Goal: Task Accomplishment & Management: Complete application form

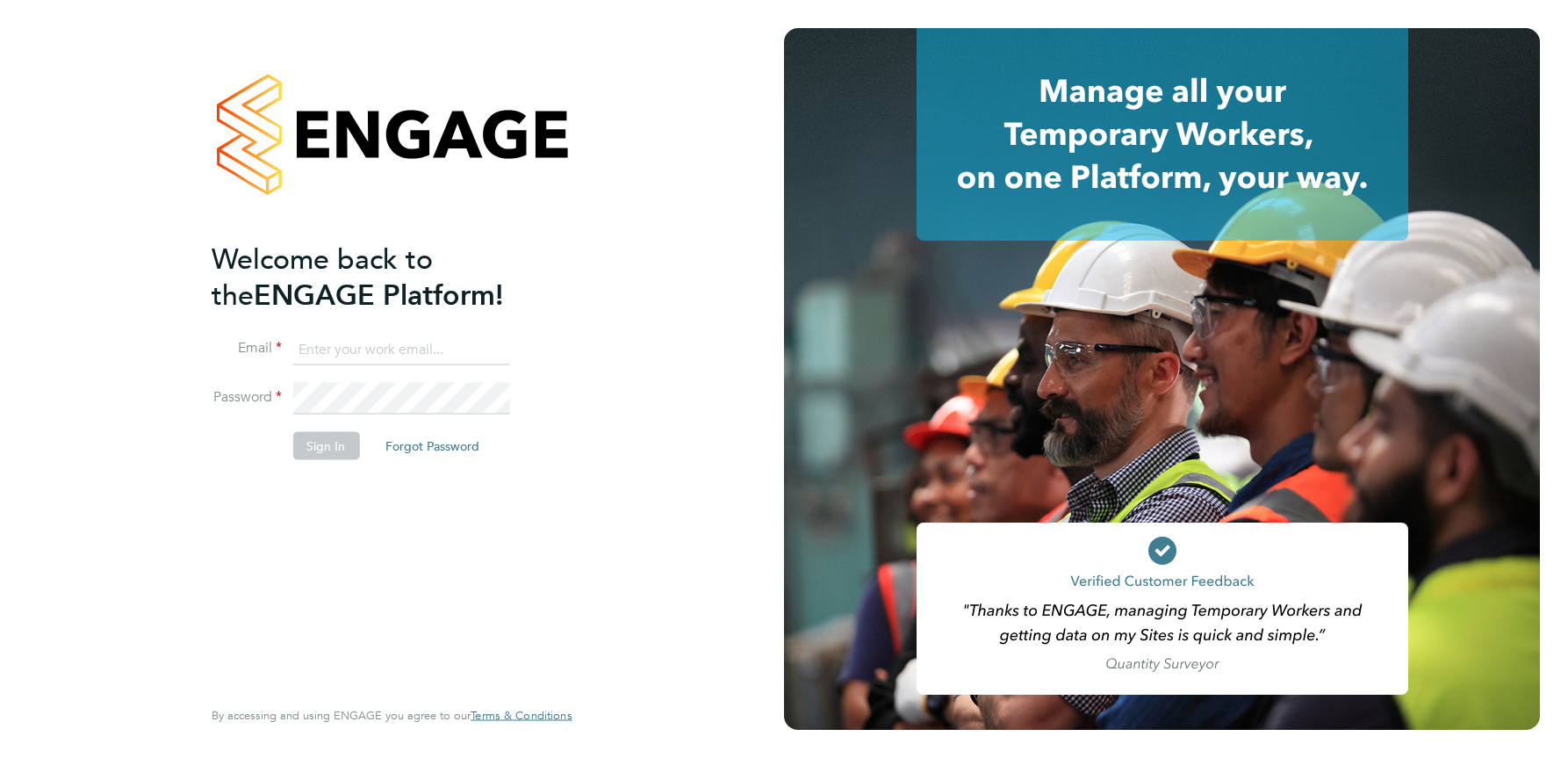
type input "julie.tante@apleona.com"
click at [327, 449] on button "Sign In" at bounding box center [326, 445] width 67 height 28
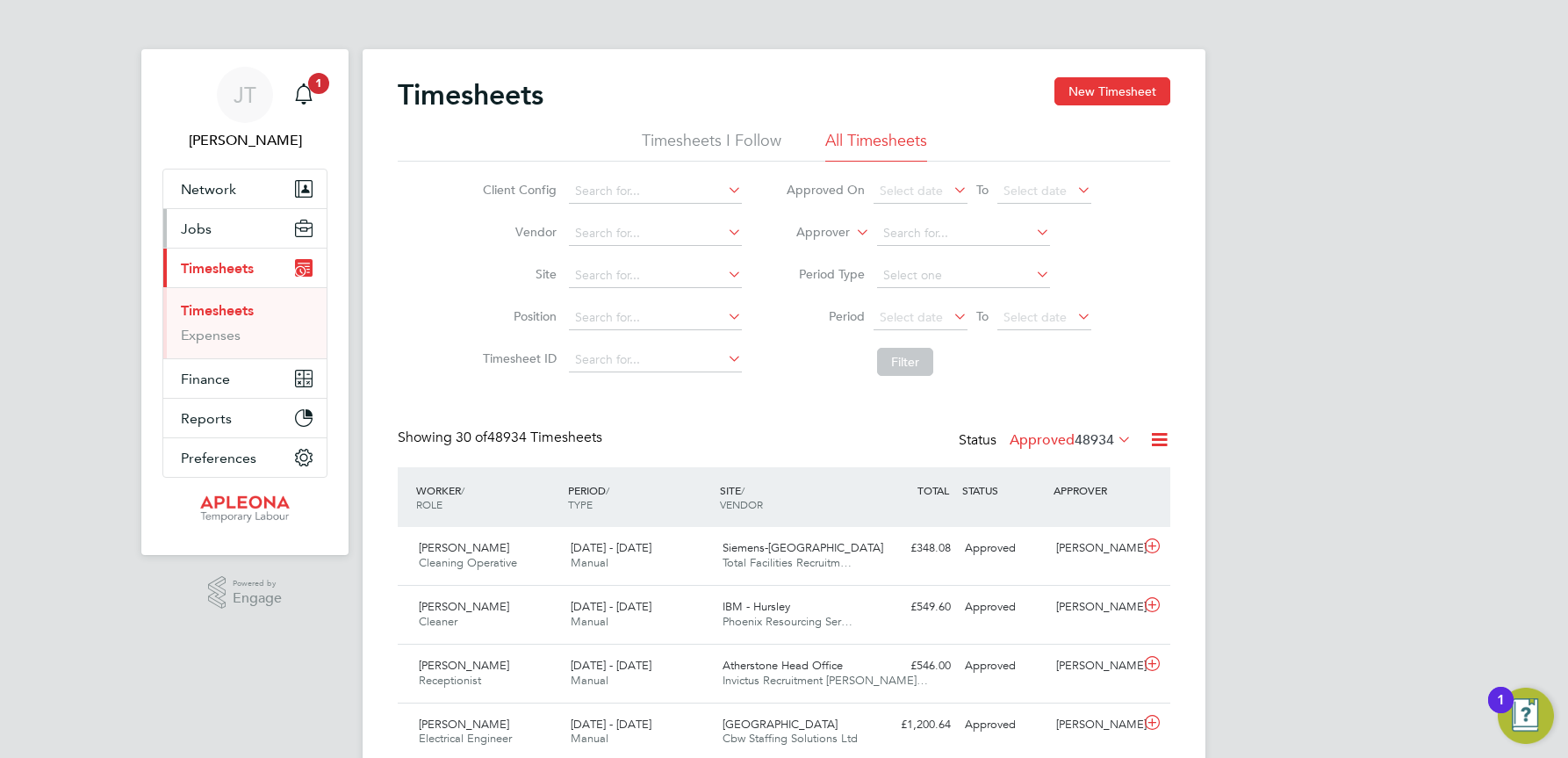
click at [199, 229] on span "Jobs" at bounding box center [196, 228] width 31 height 17
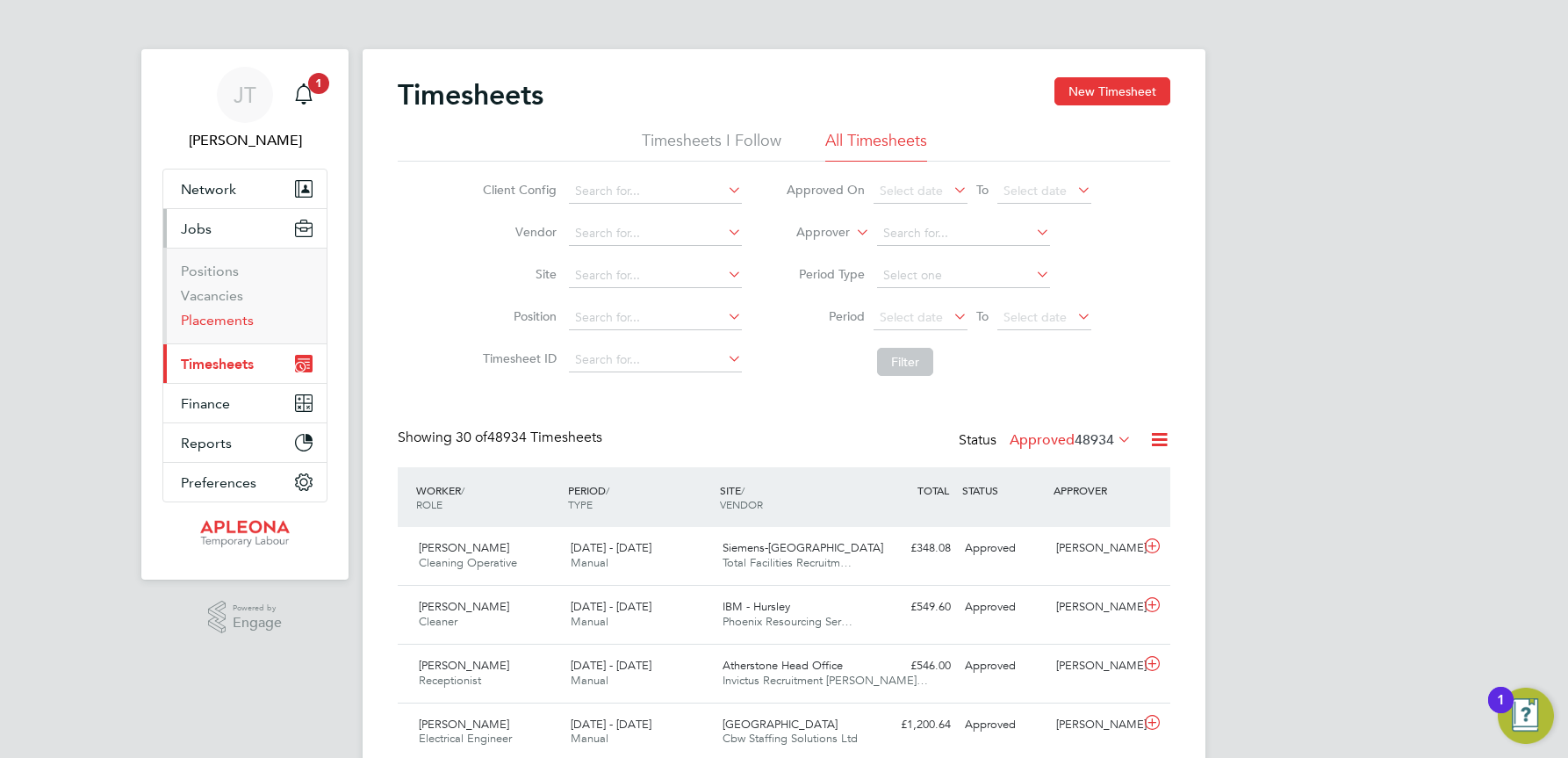
click at [206, 318] on link "Placements" at bounding box center [217, 320] width 73 height 17
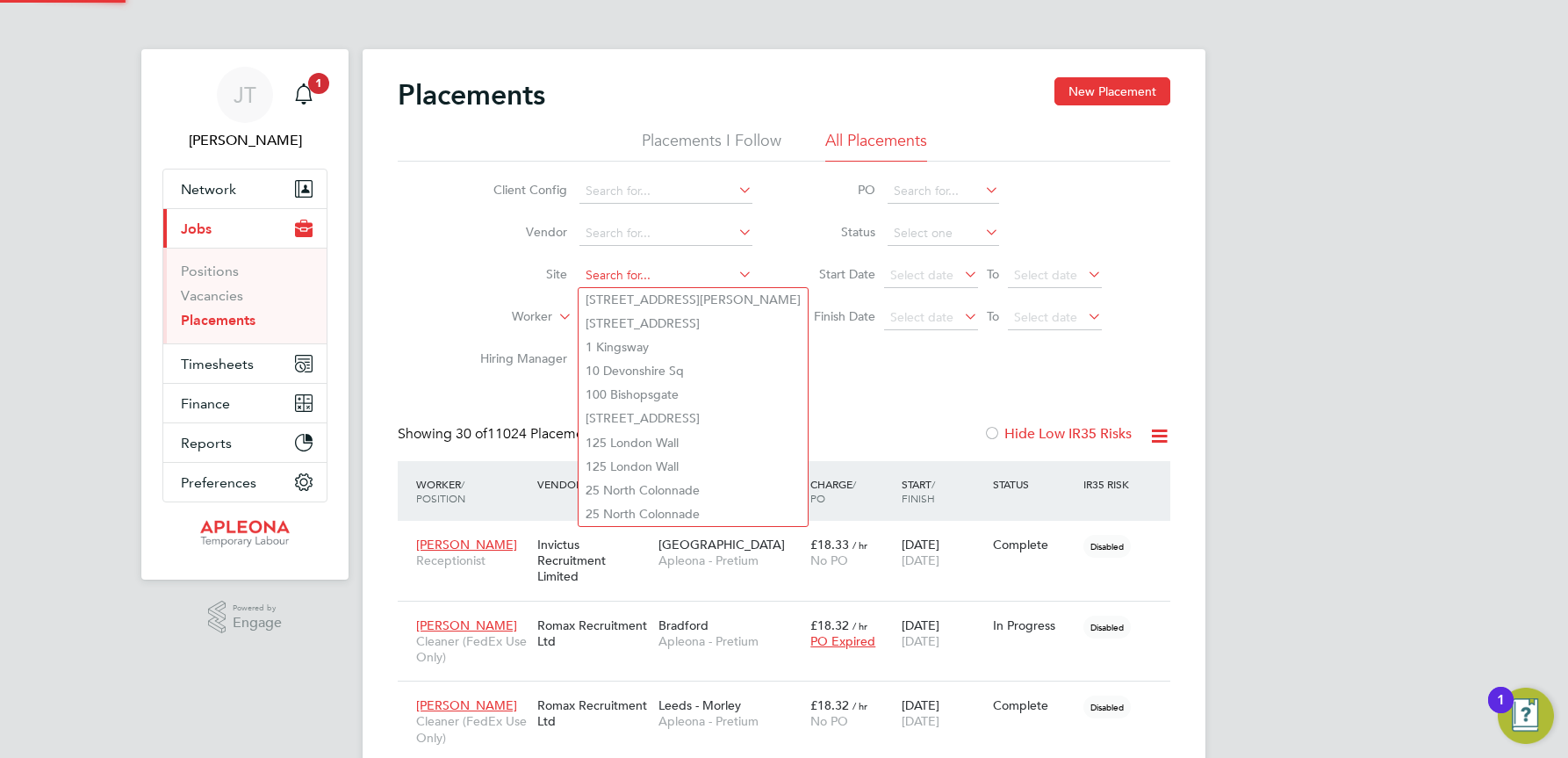
click at [597, 264] on input at bounding box center [666, 276] width 173 height 25
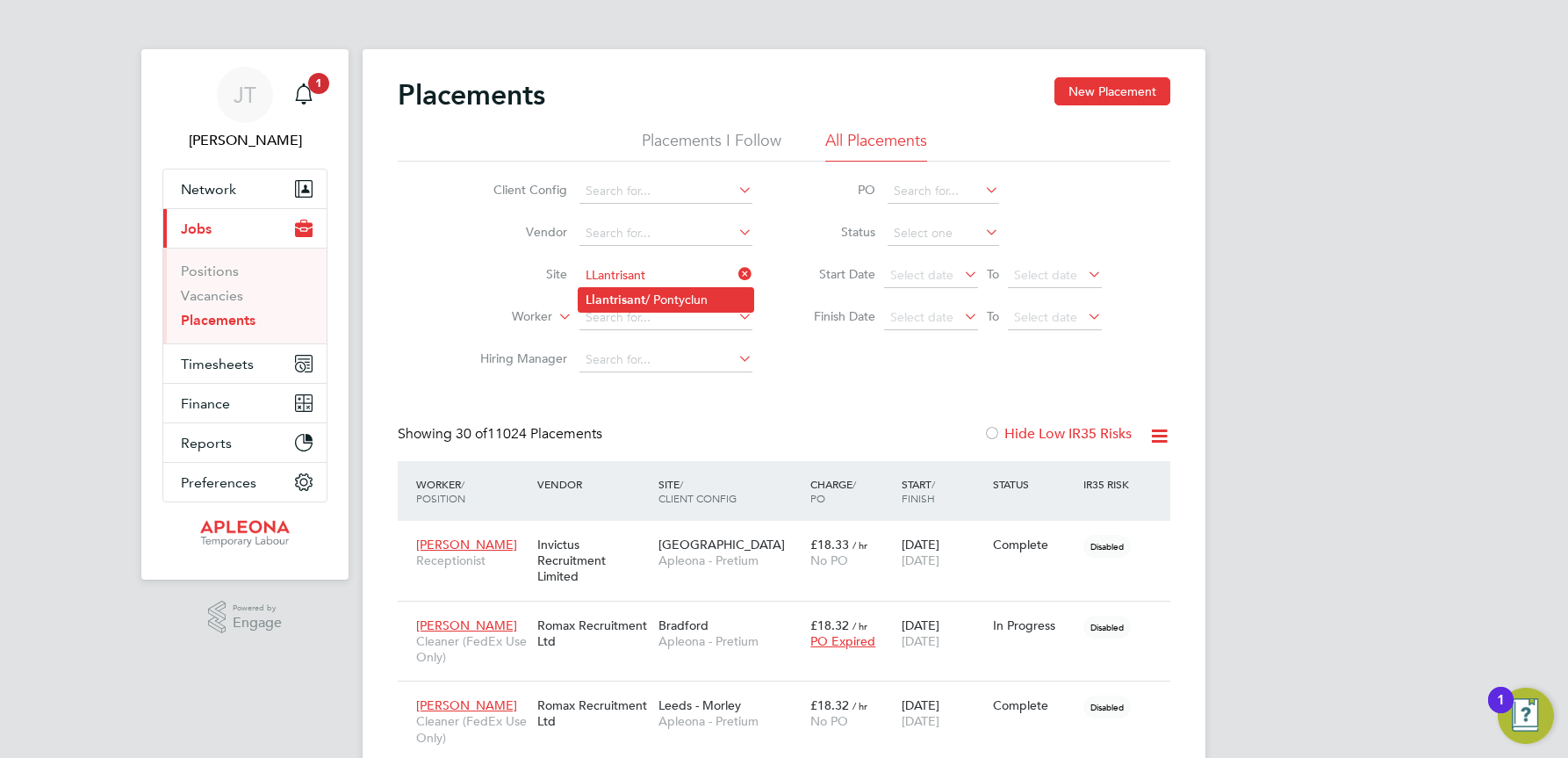
click at [631, 294] on b "Llantrisant" at bounding box center [616, 300] width 60 height 15
type input "Llantrisant / Pontyclun"
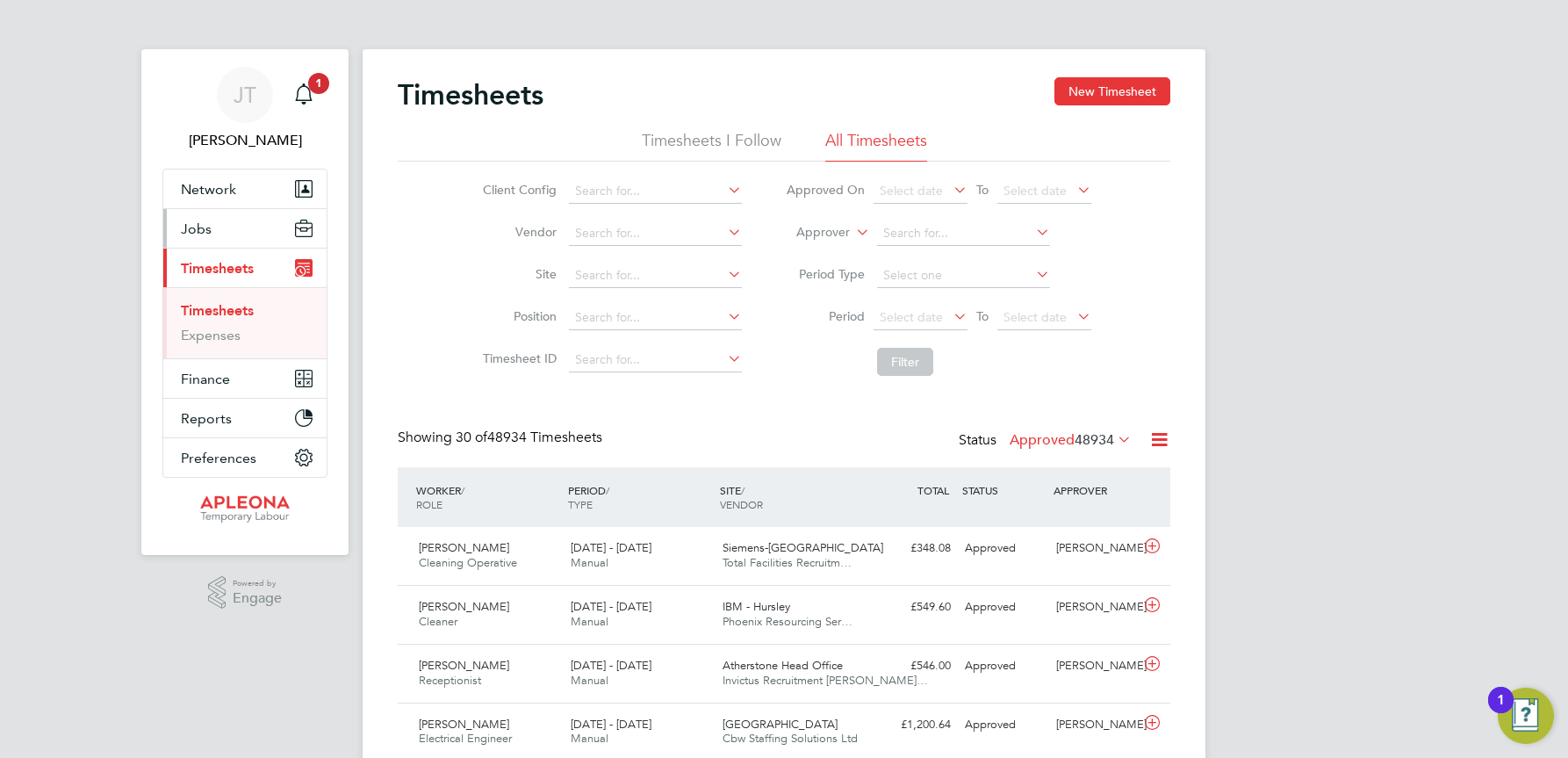
click at [206, 220] on span "Jobs" at bounding box center [196, 228] width 31 height 17
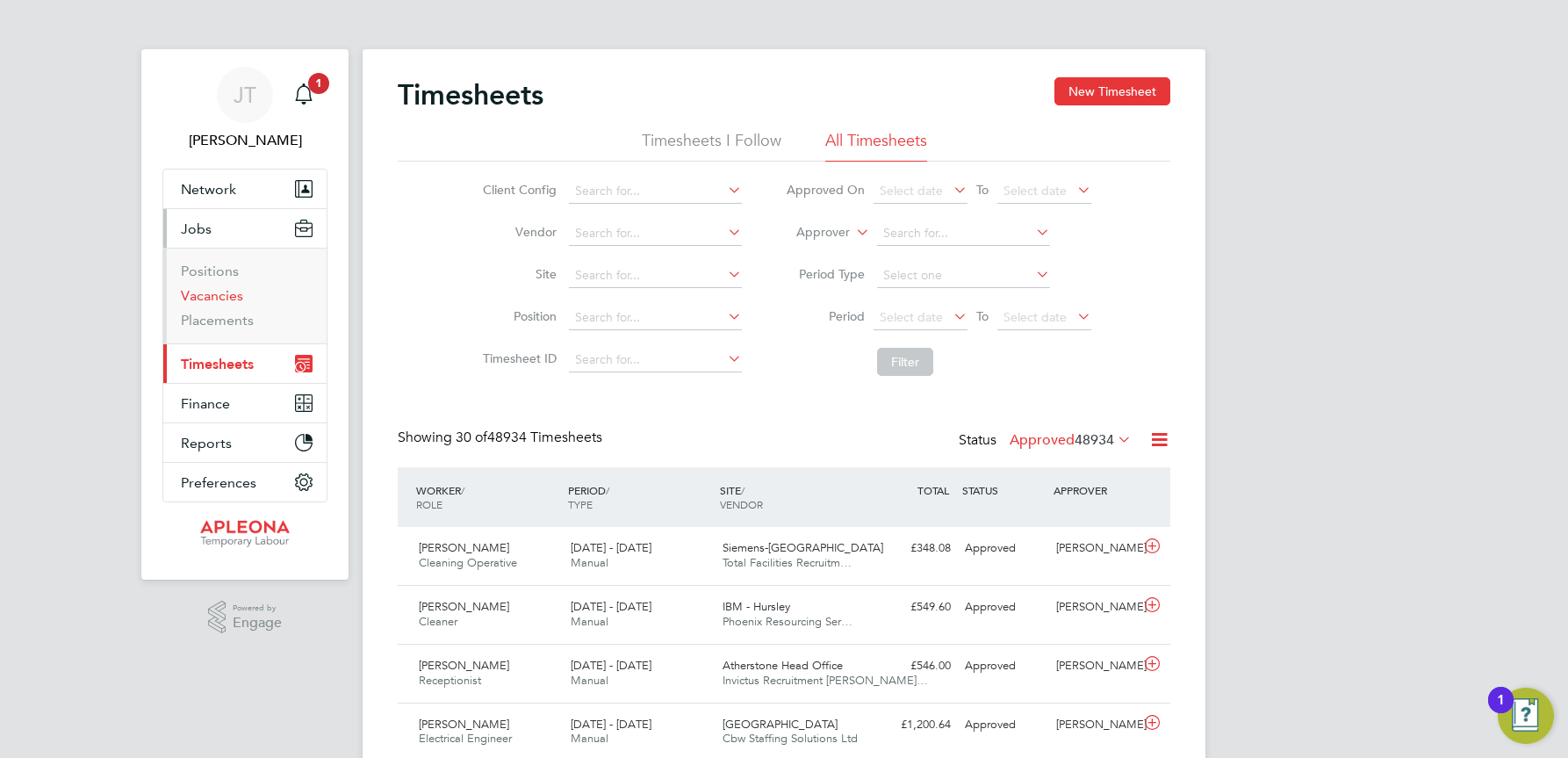
click at [219, 295] on link "Vacancies" at bounding box center [212, 295] width 63 height 17
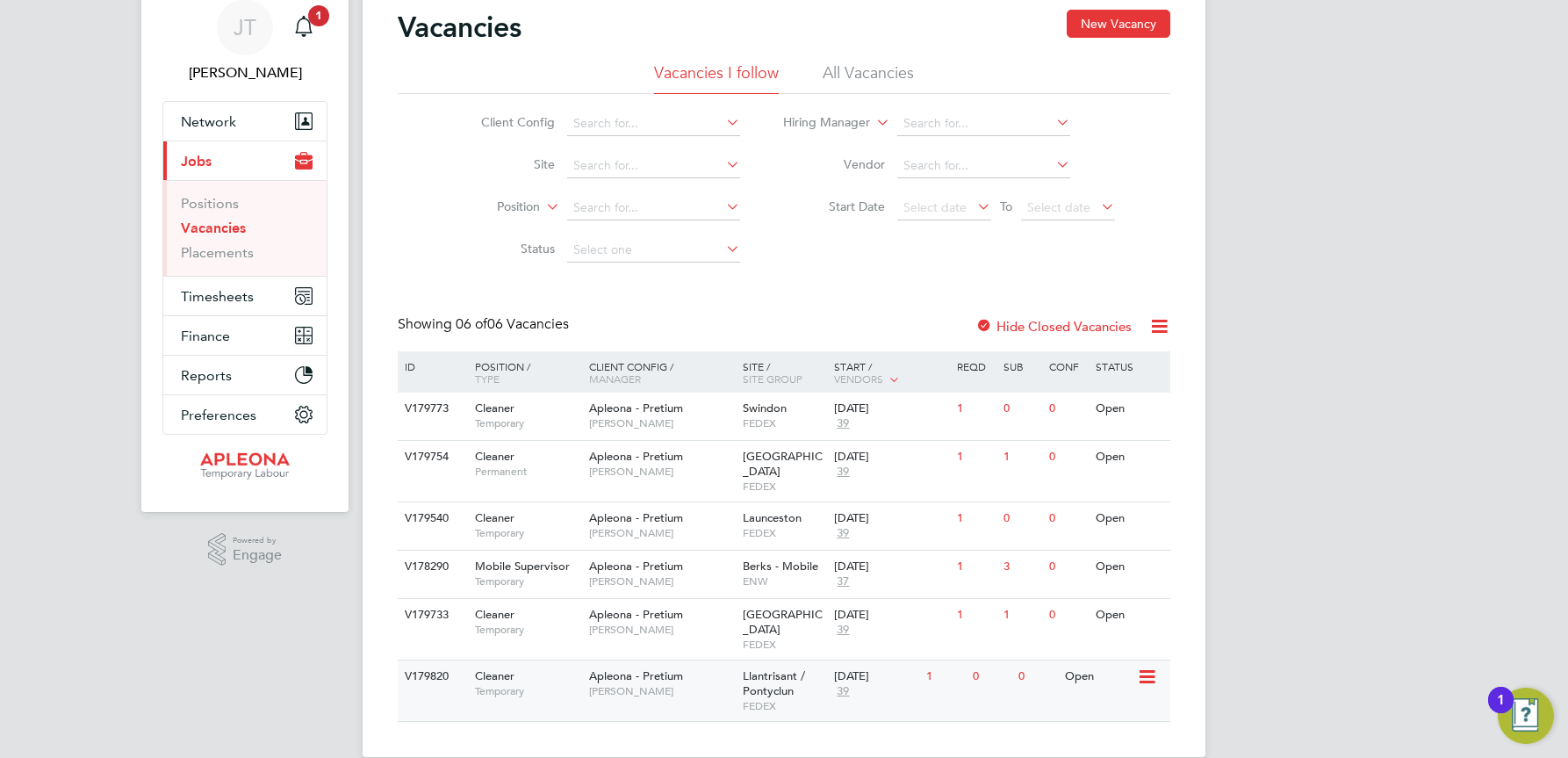
click at [786, 668] on span "Llantrisant / Pontyclun" at bounding box center [774, 683] width 63 height 30
